Goal: Transaction & Acquisition: Purchase product/service

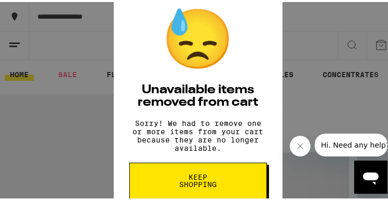
click at [176, 186] on span "Keep Shopping" at bounding box center [197, 179] width 53 height 15
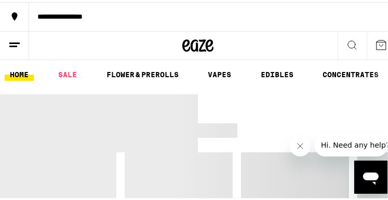
click at [298, 148] on icon "Close message from company" at bounding box center [299, 146] width 8 height 8
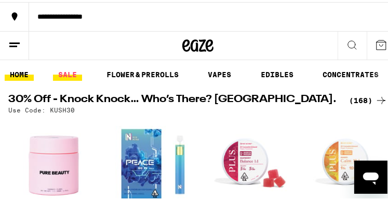
click at [66, 71] on link "SALE" at bounding box center [67, 72] width 29 height 12
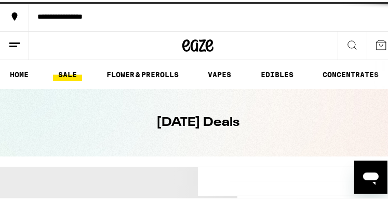
click at [358, 101] on div "[DATE] Deals" at bounding box center [198, 120] width 396 height 67
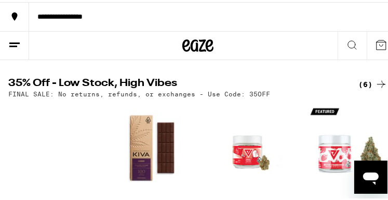
scroll to position [538, 0]
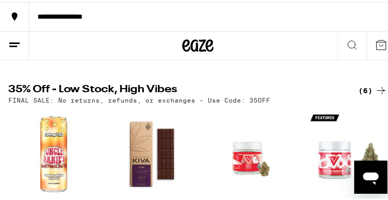
click at [358, 95] on div "(6)" at bounding box center [372, 89] width 29 height 12
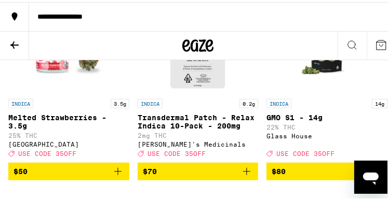
scroll to position [359, 0]
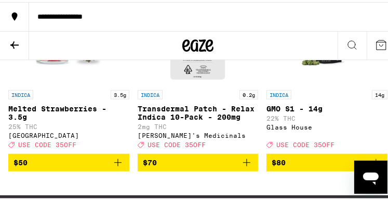
click at [17, 43] on icon at bounding box center [14, 42] width 8 height 7
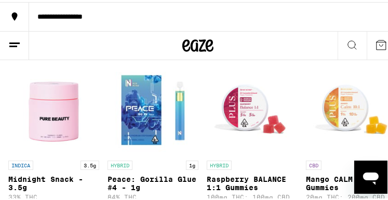
scroll to position [96, 0]
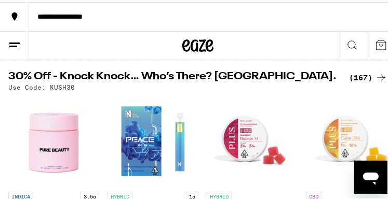
click at [356, 77] on div "(167)" at bounding box center [368, 76] width 38 height 12
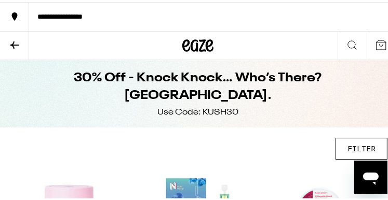
click at [344, 141] on button "FILTER" at bounding box center [361, 147] width 52 height 22
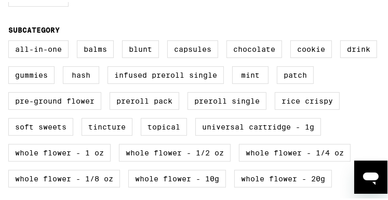
scroll to position [179, 0]
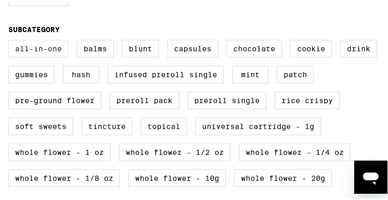
click at [33, 49] on label "All-In-One" at bounding box center [38, 47] width 60 height 18
click at [0, 0] on input "All-In-One" at bounding box center [0, 0] width 0 height 0
checkbox input "true"
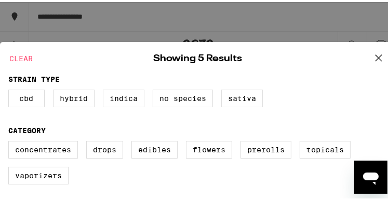
click at [371, 55] on icon at bounding box center [379, 56] width 16 height 16
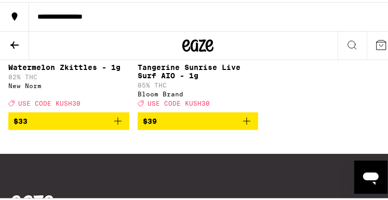
scroll to position [402, 0]
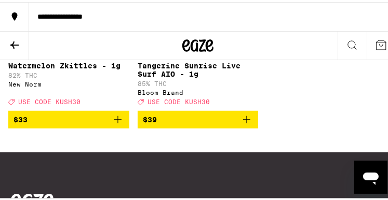
click at [189, 76] on p "Tangerine Sunrise Live Surf AIO - 1g" at bounding box center [198, 68] width 121 height 17
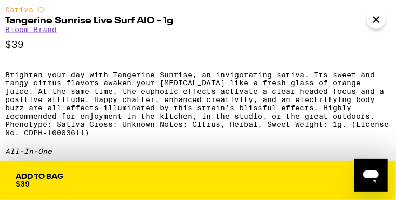
scroll to position [608, 0]
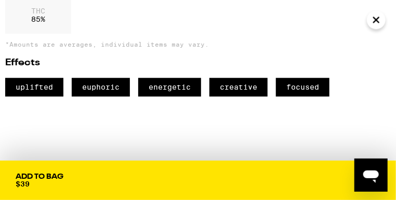
click at [93, 174] on span "Add To Bag $39" at bounding box center [198, 180] width 364 height 15
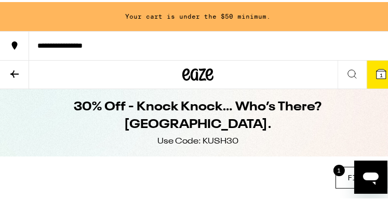
click at [9, 63] on button at bounding box center [14, 73] width 29 height 29
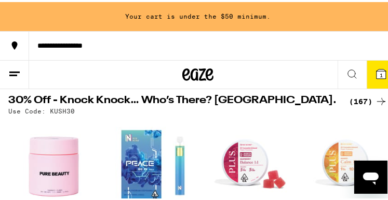
scroll to position [100, 0]
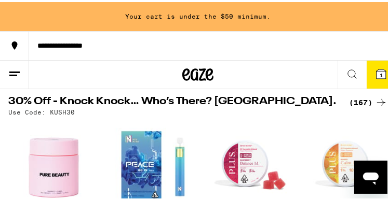
click at [357, 98] on div "(167)" at bounding box center [368, 100] width 38 height 12
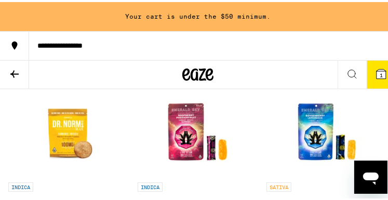
scroll to position [2884, 0]
click at [244, 74] on icon "Add to bag" at bounding box center [246, 67] width 12 height 12
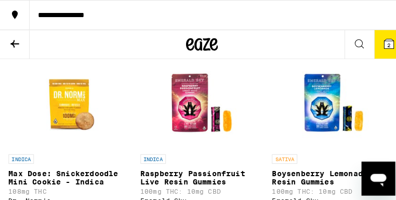
scroll to position [2855, 0]
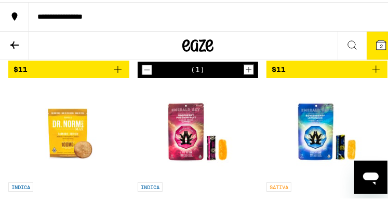
click at [370, 51] on button "2" at bounding box center [380, 44] width 29 height 28
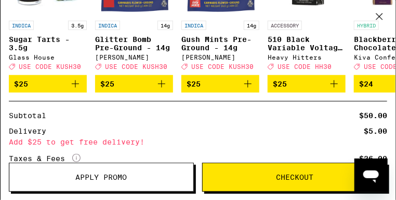
scroll to position [195, 0]
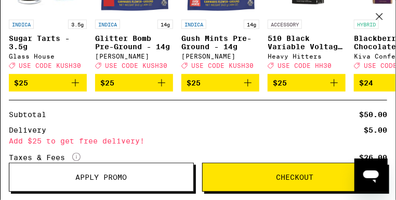
click at [93, 176] on span "Apply Promo" at bounding box center [101, 177] width 51 height 7
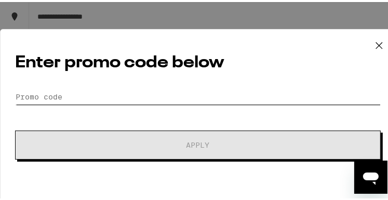
click at [60, 102] on input "Promo Code" at bounding box center [197, 95] width 365 height 16
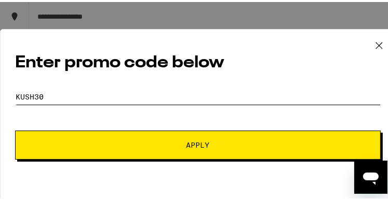
type input "kush30"
click at [15, 129] on button "Apply" at bounding box center [197, 143] width 365 height 29
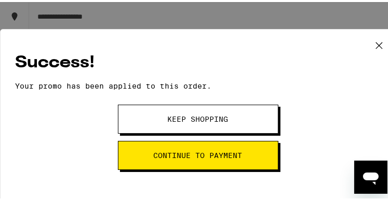
click at [159, 124] on button "Keep Shopping" at bounding box center [198, 117] width 160 height 29
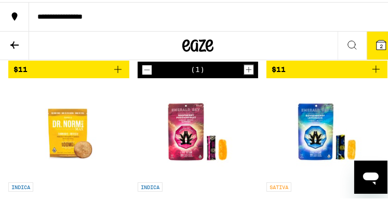
click at [366, 40] on button "2" at bounding box center [380, 44] width 29 height 28
